Goal: Ask a question

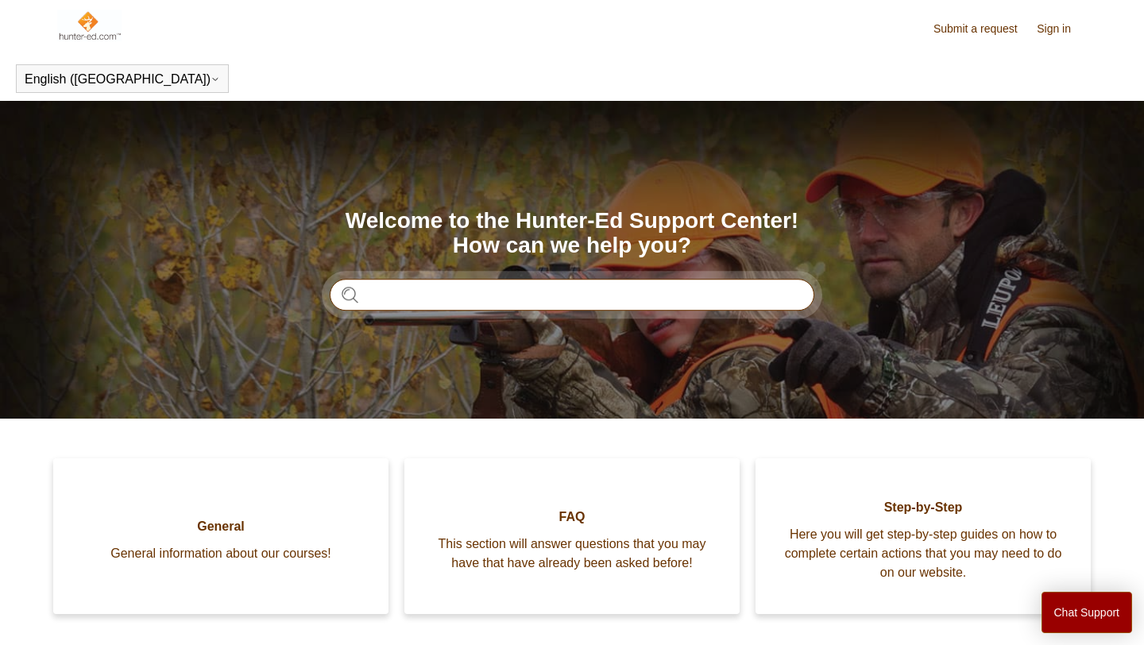
click at [594, 300] on input "Search" at bounding box center [572, 295] width 485 height 32
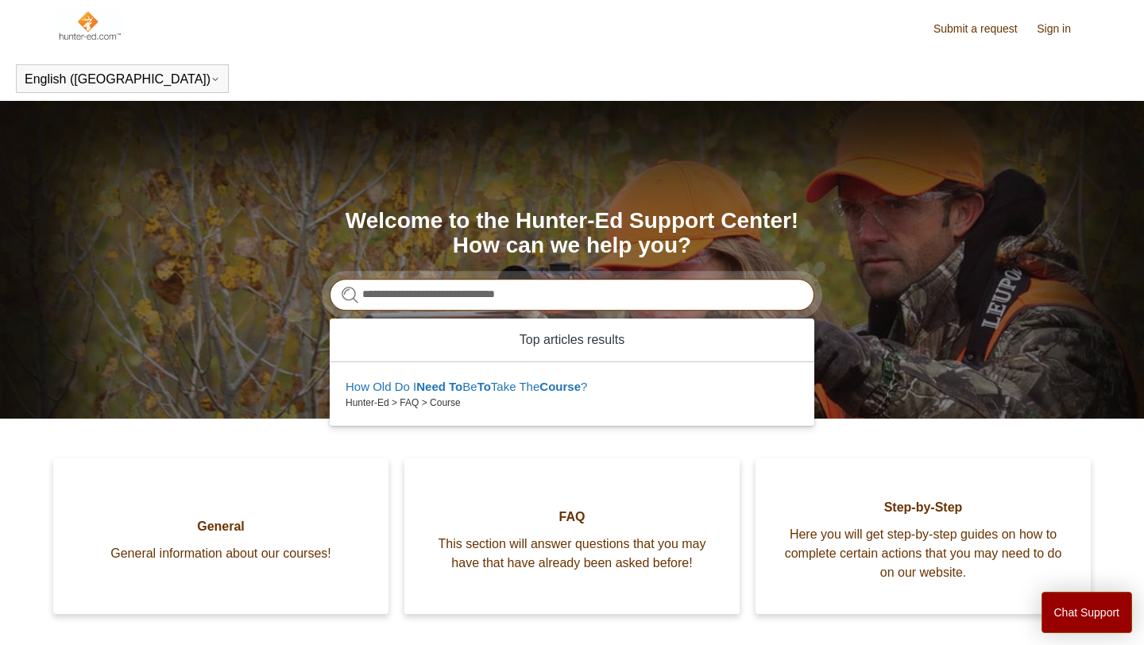
type input "**********"
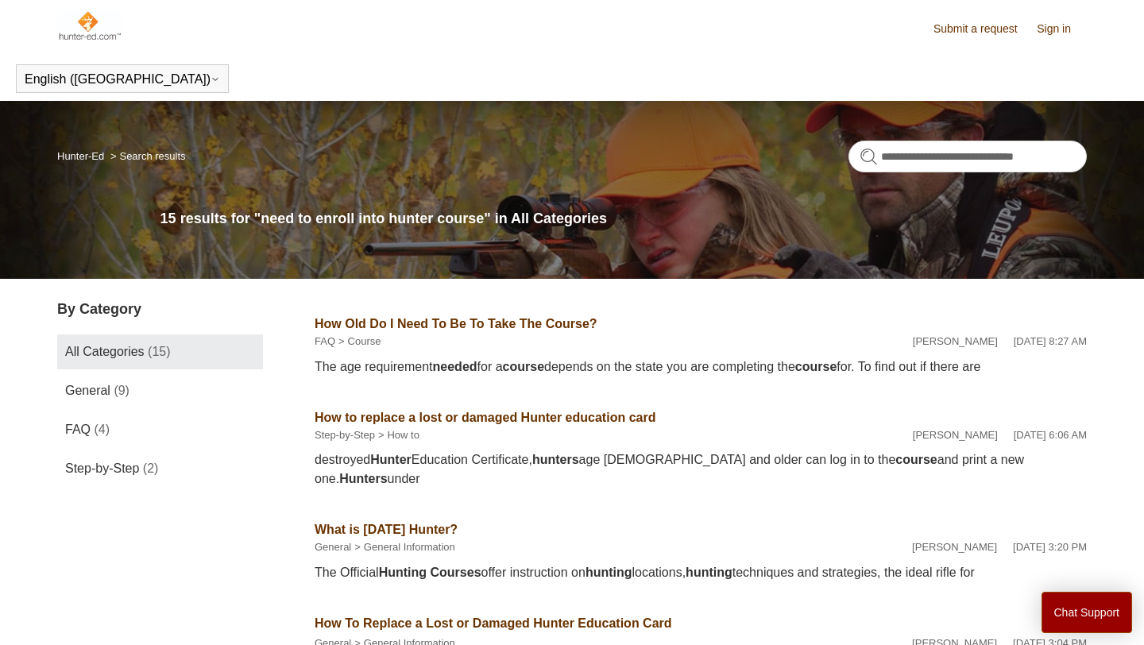
click at [91, 29] on img at bounding box center [89, 26] width 64 height 32
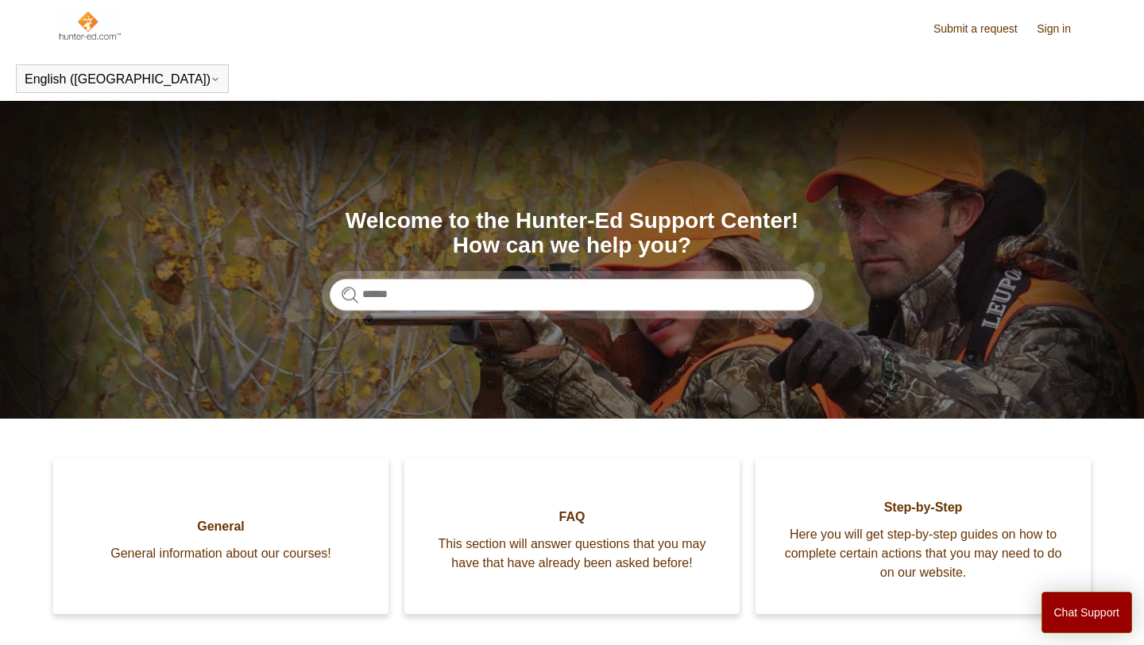
click at [1064, 34] on link "Sign in" at bounding box center [1062, 29] width 50 height 17
